Goal: Navigation & Orientation: Understand site structure

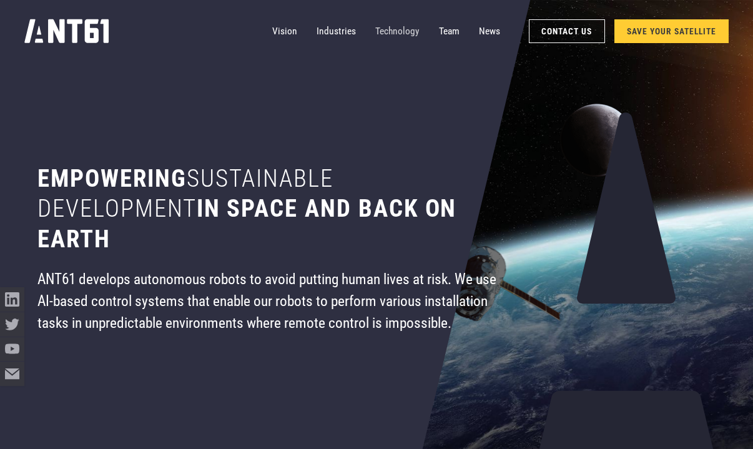
click at [382, 27] on link "Technology" at bounding box center [397, 31] width 44 height 24
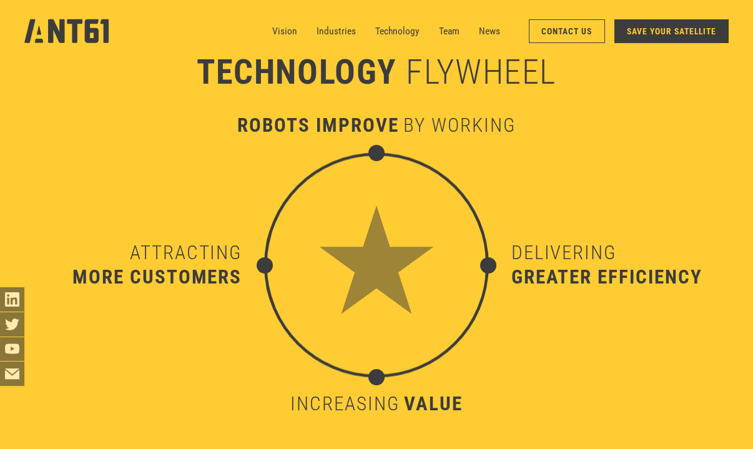
scroll to position [4795, 0]
click at [653, 30] on link "SAVE YOUR SATELLITE" at bounding box center [672, 31] width 114 height 24
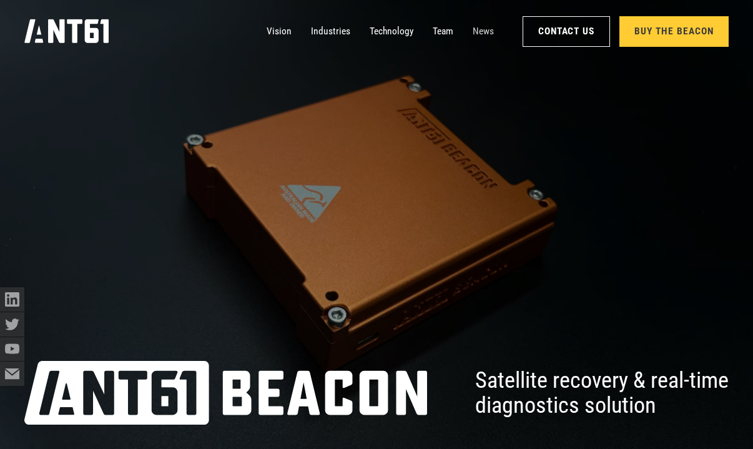
click at [482, 27] on link "News" at bounding box center [483, 31] width 21 height 24
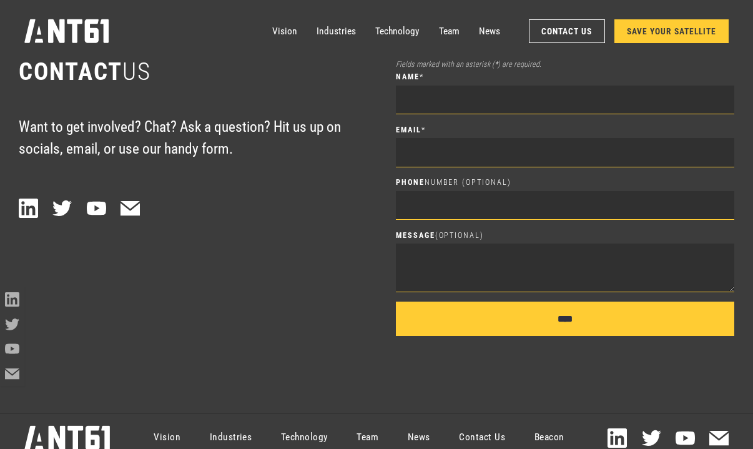
scroll to position [6321, 0]
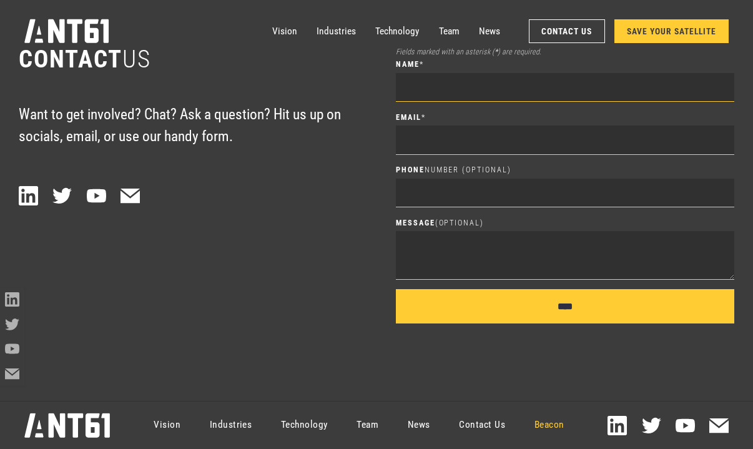
click at [558, 429] on link "Beacon" at bounding box center [549, 425] width 59 height 44
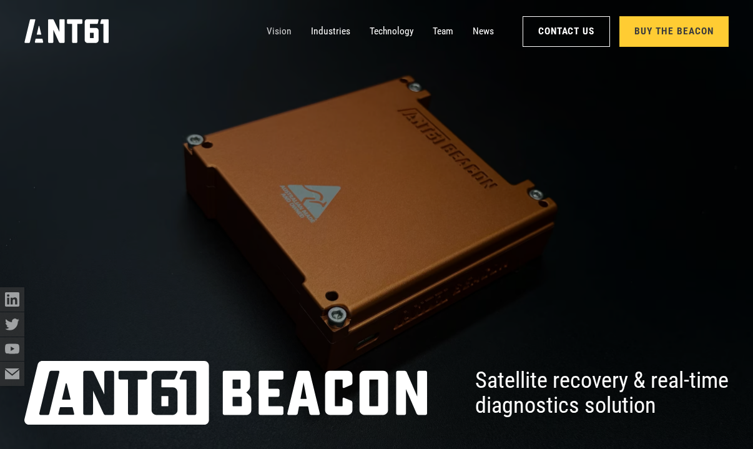
click at [276, 32] on link "Vision" at bounding box center [279, 31] width 25 height 24
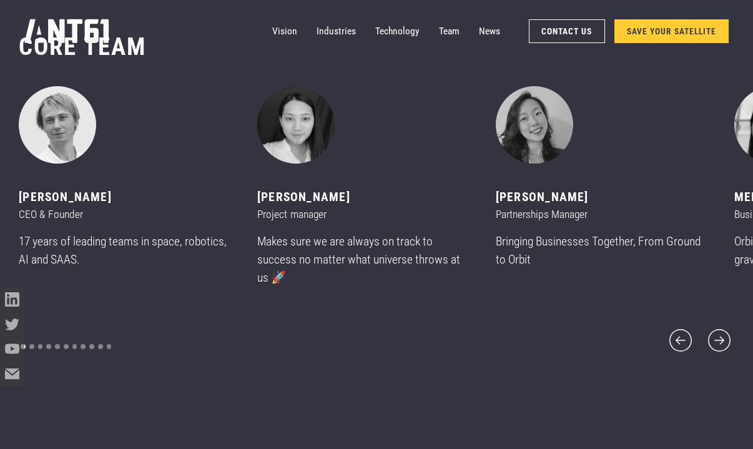
scroll to position [5421, 0]
click at [716, 344] on icon "next slide" at bounding box center [719, 339] width 29 height 29
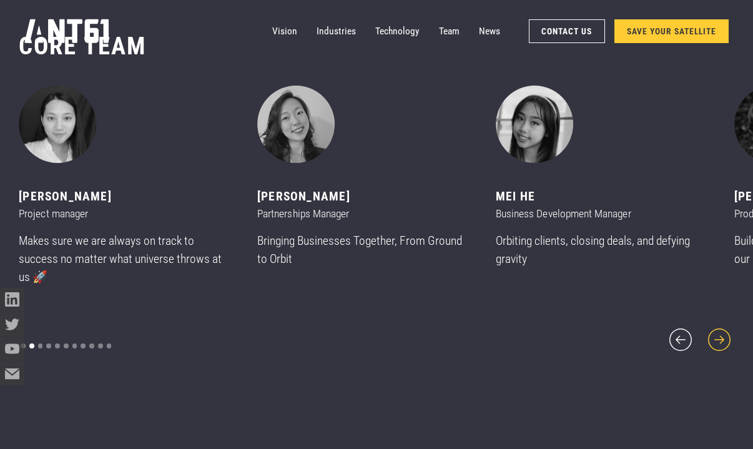
click at [716, 344] on icon "next slide" at bounding box center [719, 339] width 29 height 29
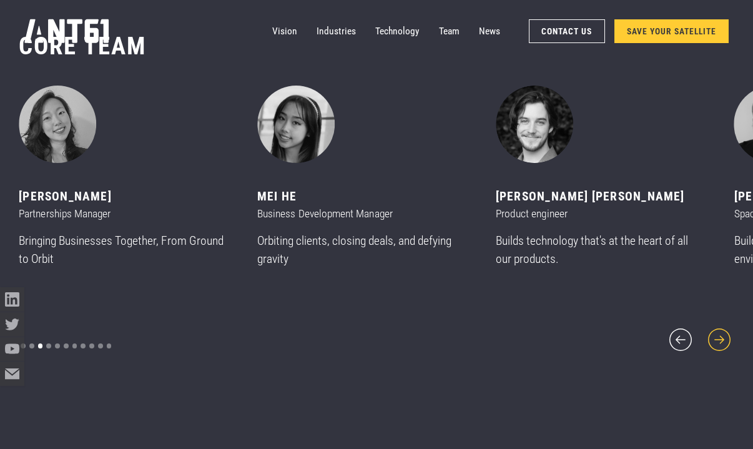
click at [716, 344] on icon "next slide" at bounding box center [719, 339] width 29 height 29
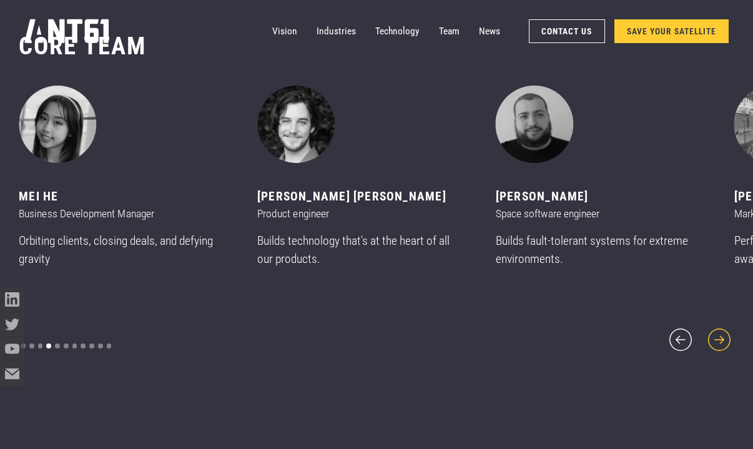
click at [716, 344] on icon "next slide" at bounding box center [719, 339] width 29 height 29
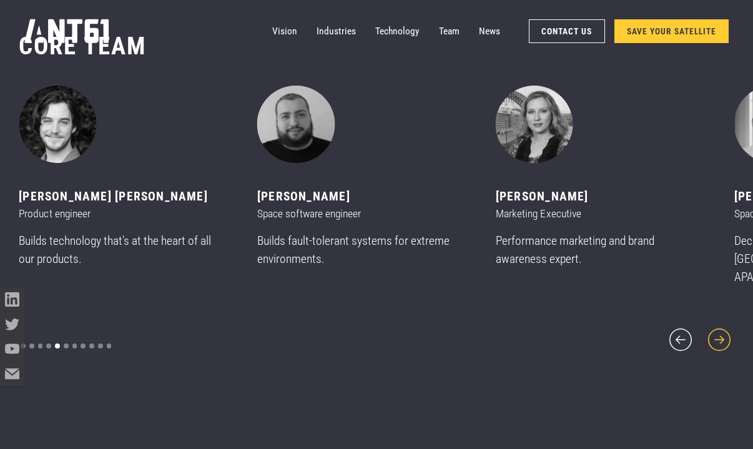
click at [716, 344] on icon "next slide" at bounding box center [719, 339] width 29 height 29
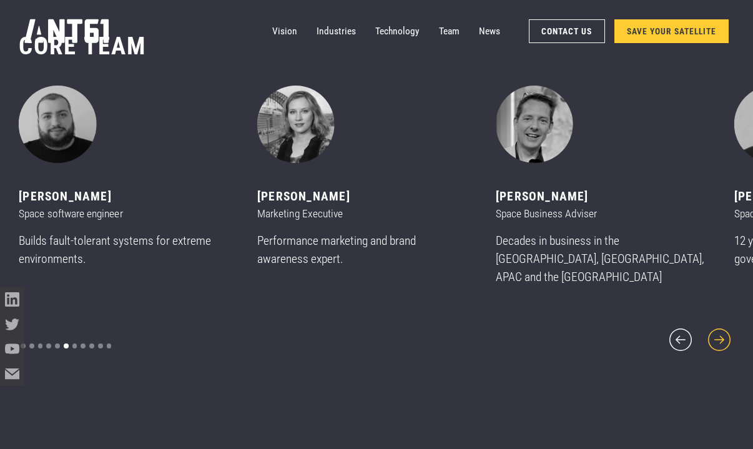
click at [716, 344] on icon "next slide" at bounding box center [719, 339] width 29 height 29
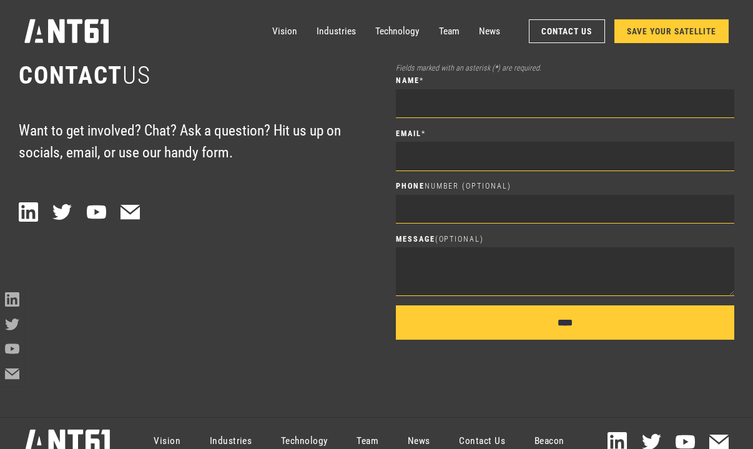
scroll to position [6314, 0]
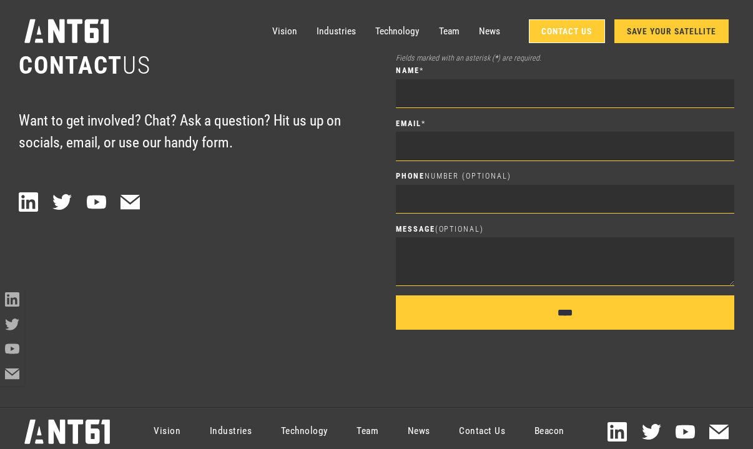
click at [586, 30] on link "Contact Us" at bounding box center [567, 31] width 76 height 24
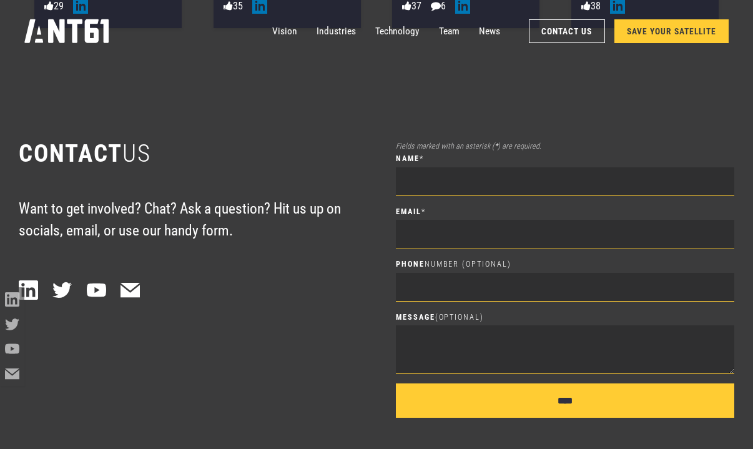
scroll to position [6224, 0]
